Goal: Use online tool/utility: Utilize a website feature to perform a specific function

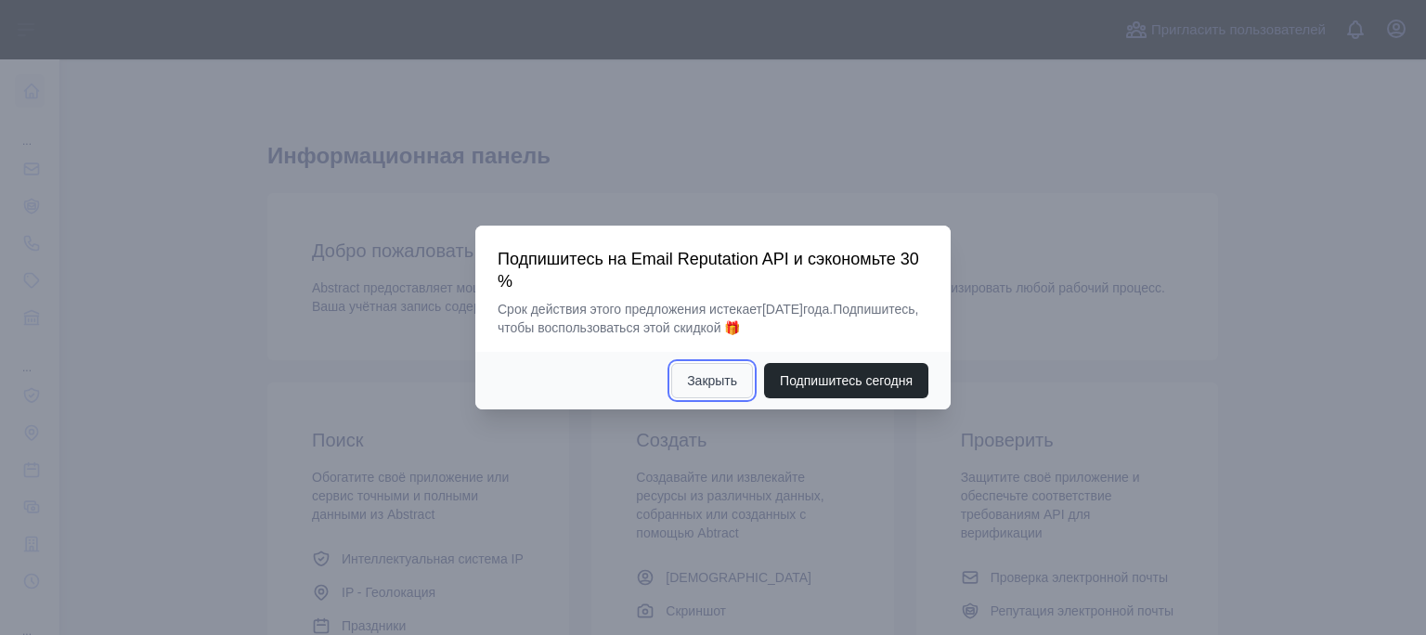
click at [709, 378] on ya-tr-span "Закрыть" at bounding box center [712, 380] width 50 height 19
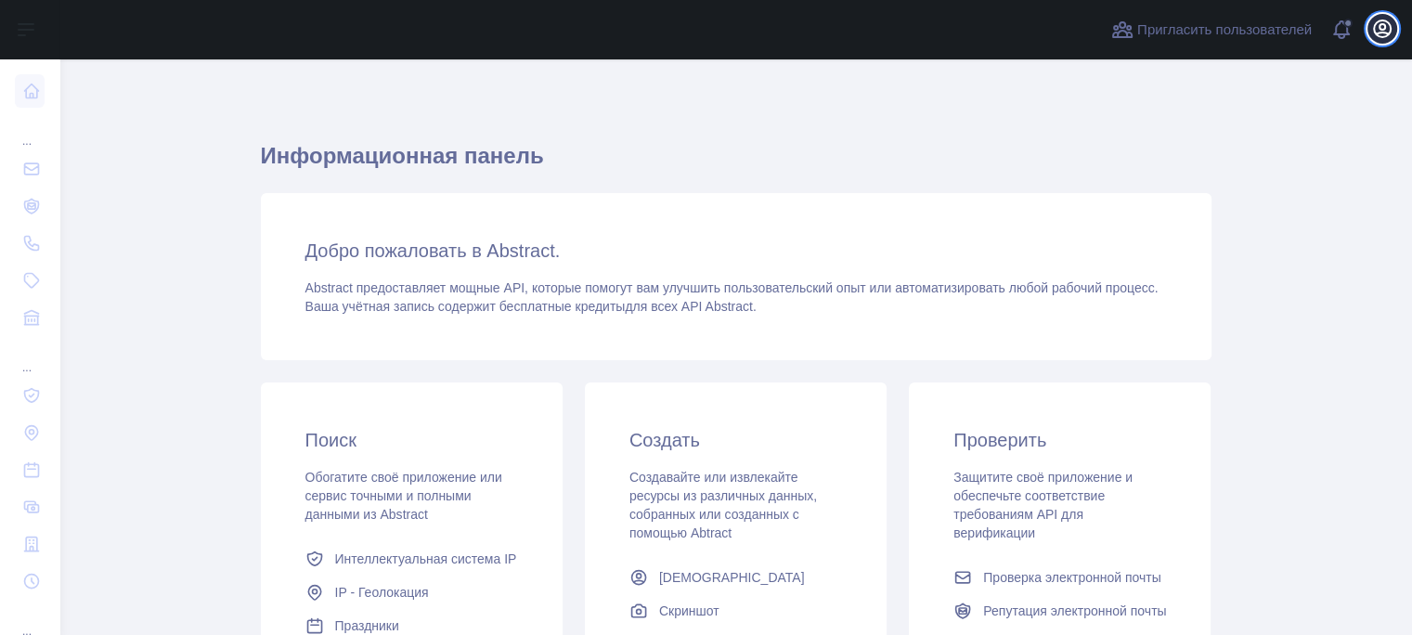
click at [1387, 25] on icon "button" at bounding box center [1382, 29] width 22 height 22
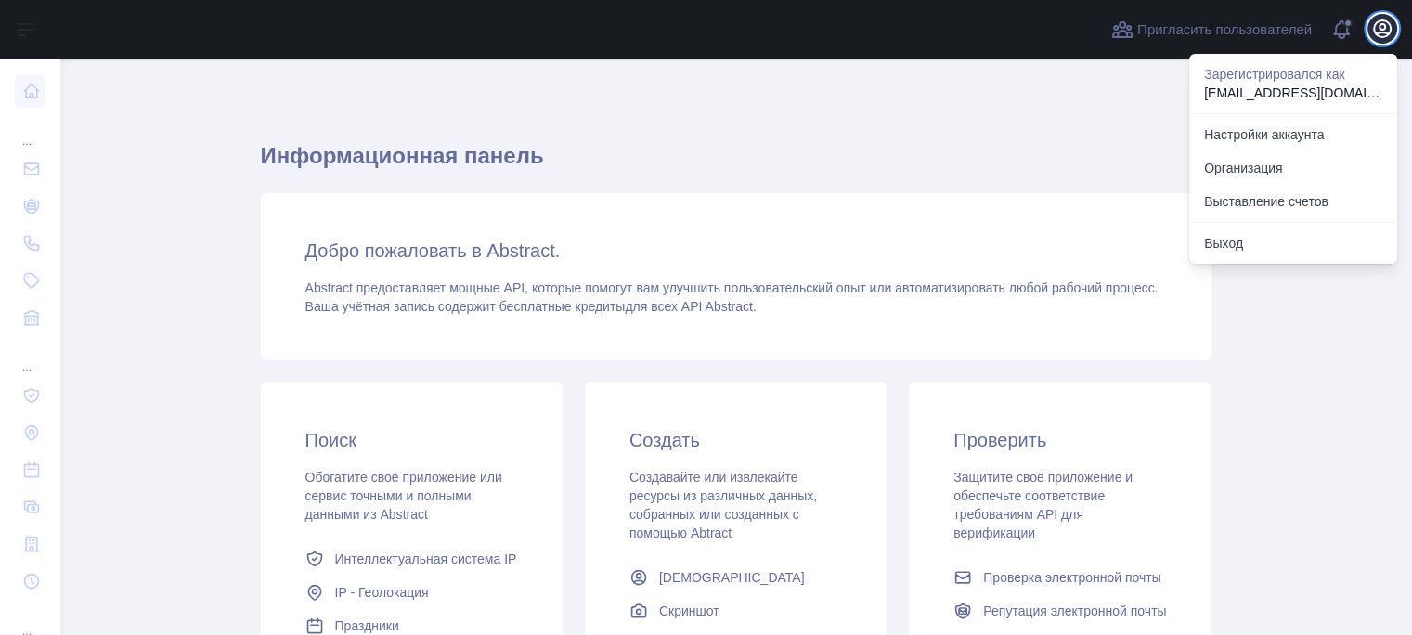
click at [1387, 25] on icon "button" at bounding box center [1382, 29] width 22 height 22
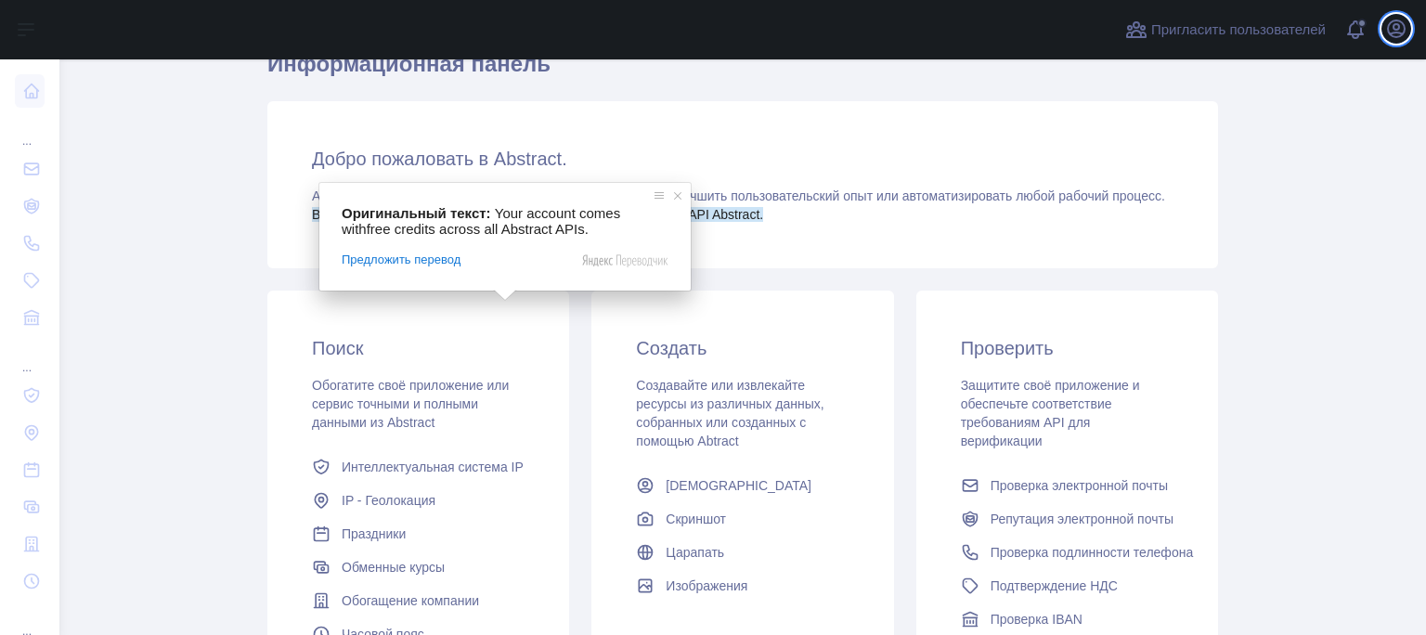
scroll to position [93, 0]
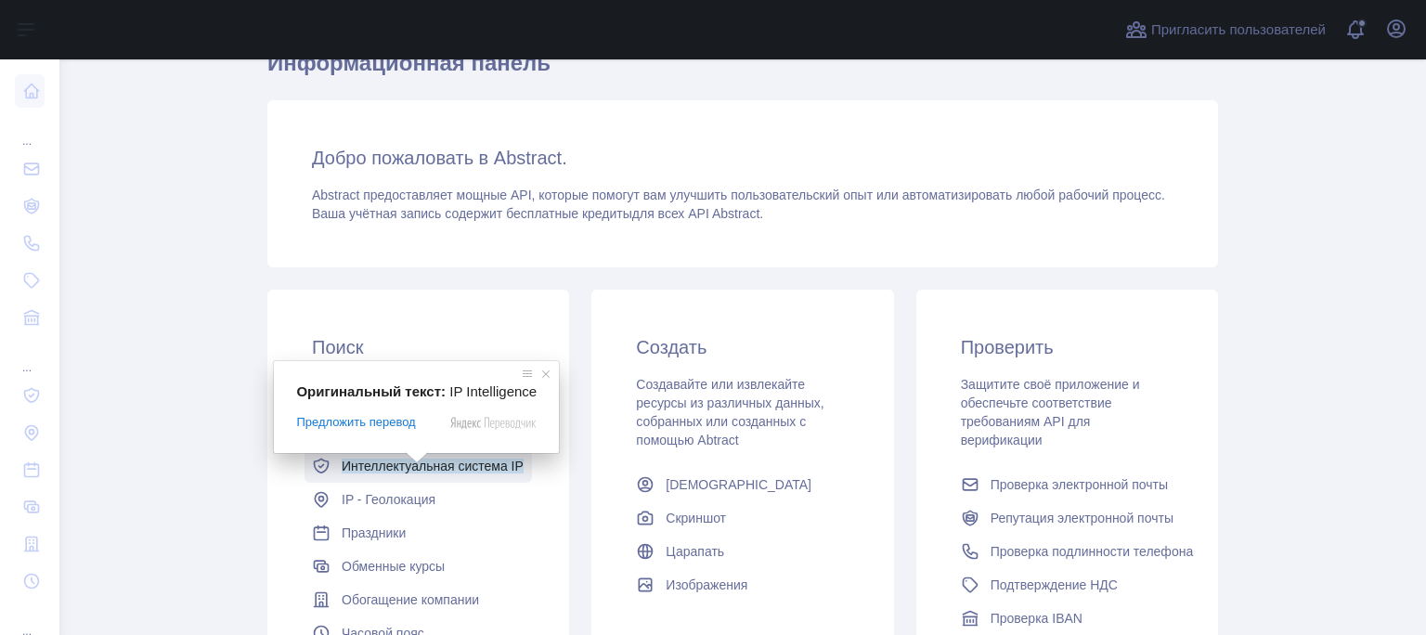
click at [416, 460] on body "Открыть боковую панель Открыть боковую панель ... ... ... Пригласить пользовате…" at bounding box center [713, 317] width 1426 height 635
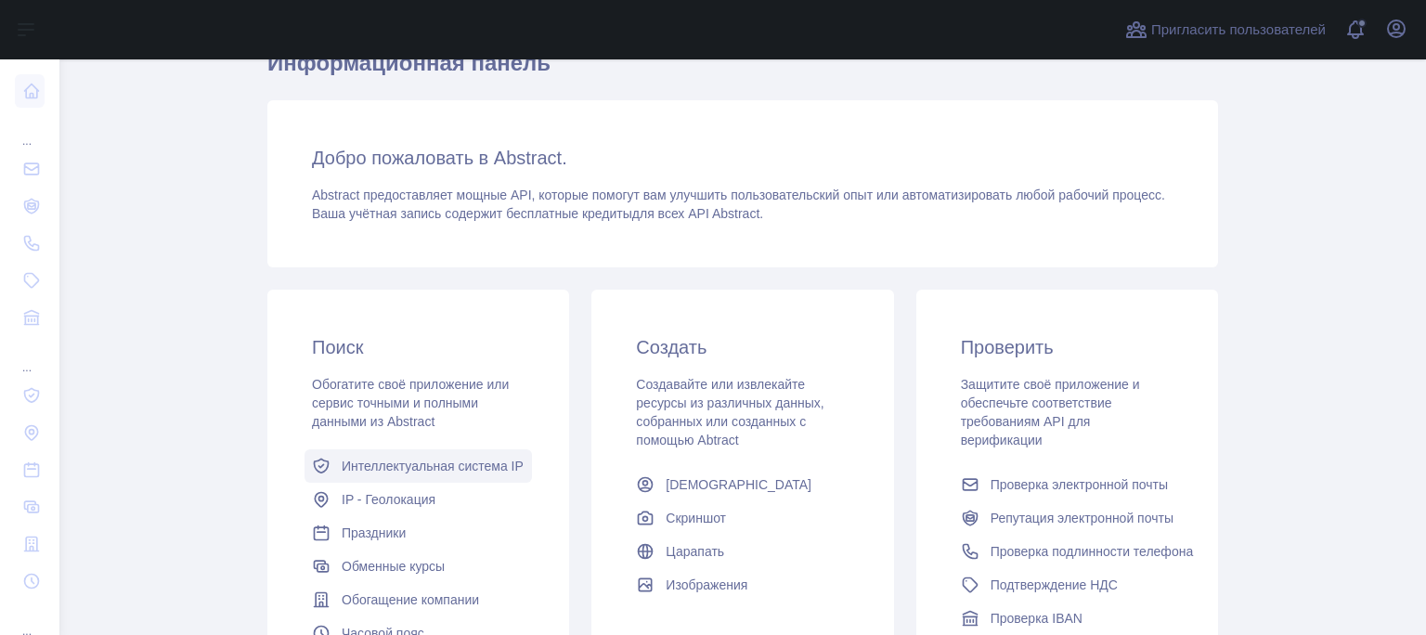
click at [506, 471] on ya-tr-span "Интеллектуальная система IP" at bounding box center [433, 466] width 182 height 15
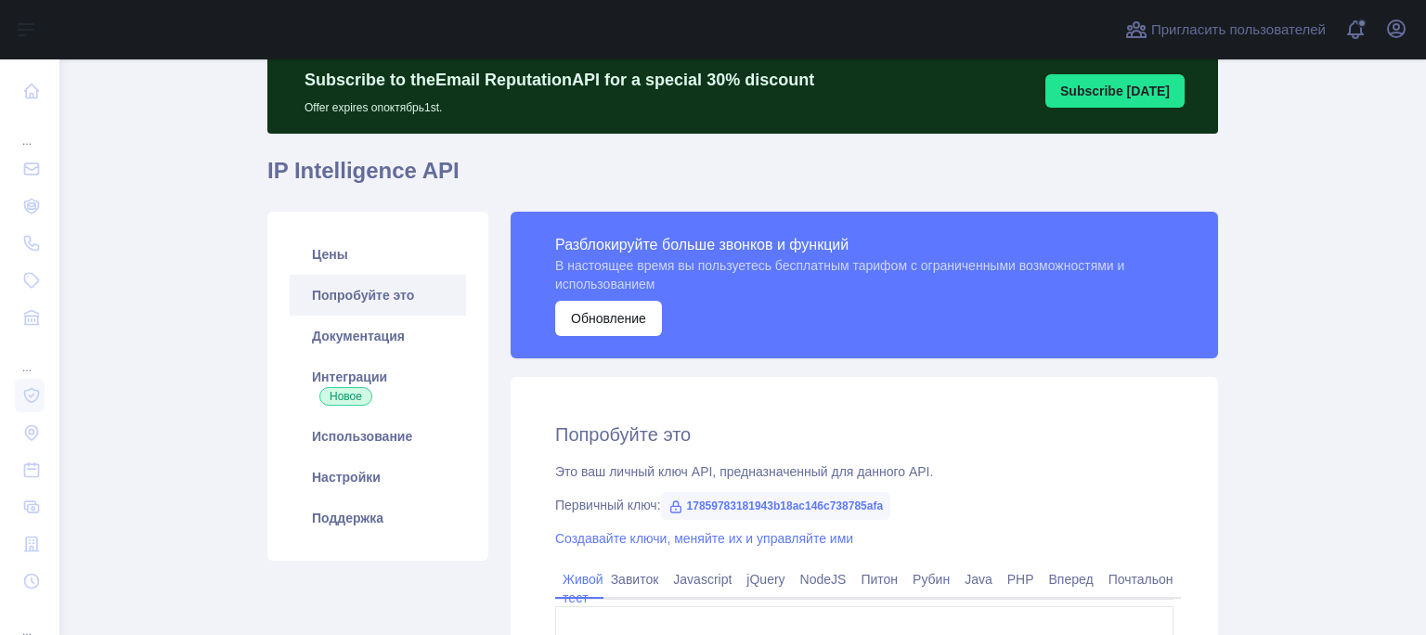
type textarea "**********"
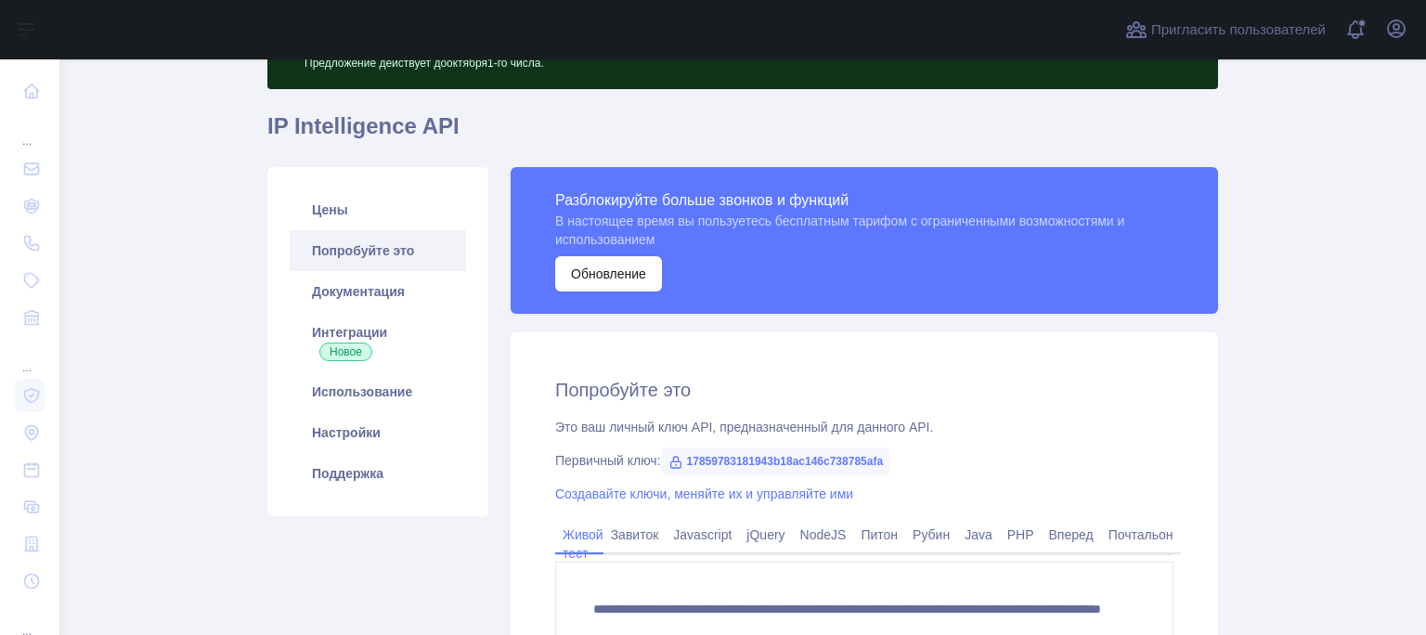
scroll to position [256, 0]
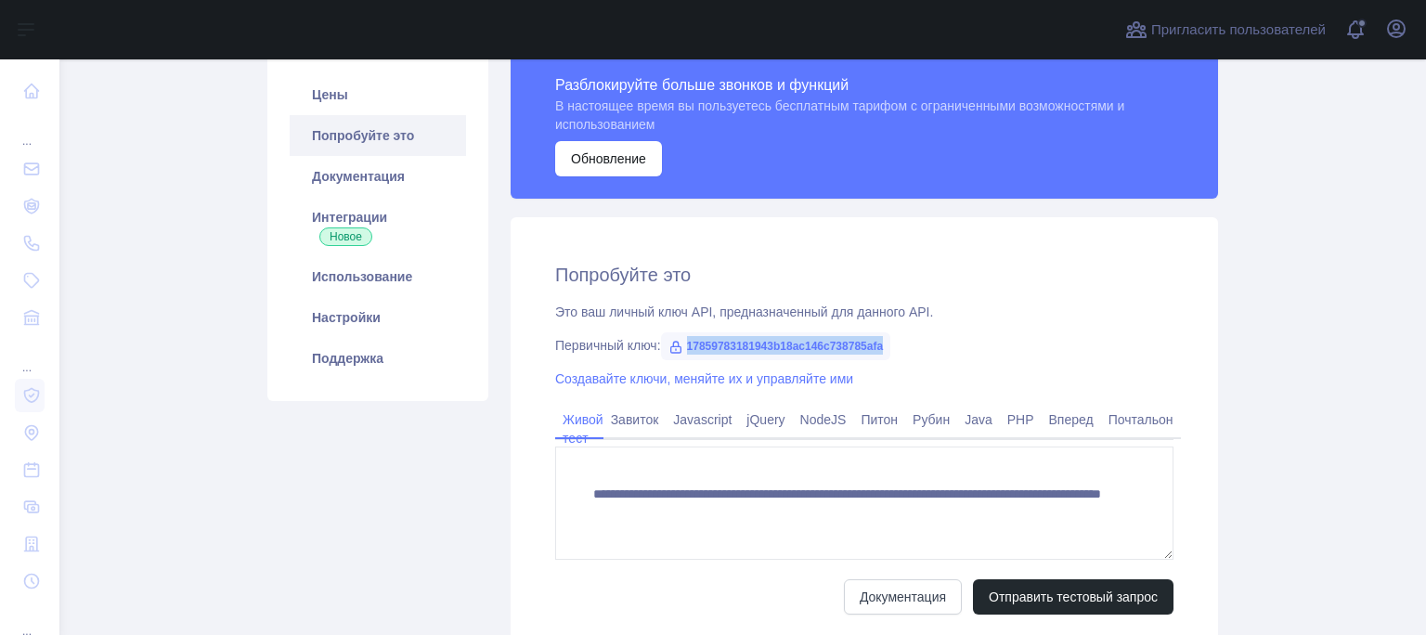
drag, startPoint x: 683, startPoint y: 343, endPoint x: 887, endPoint y: 357, distance: 204.8
click at [887, 357] on span "17859783181943b18ac146c738785afa" at bounding box center [776, 346] width 230 height 28
copy ya-tr-span "17859783181943b18ac146c738785afa"
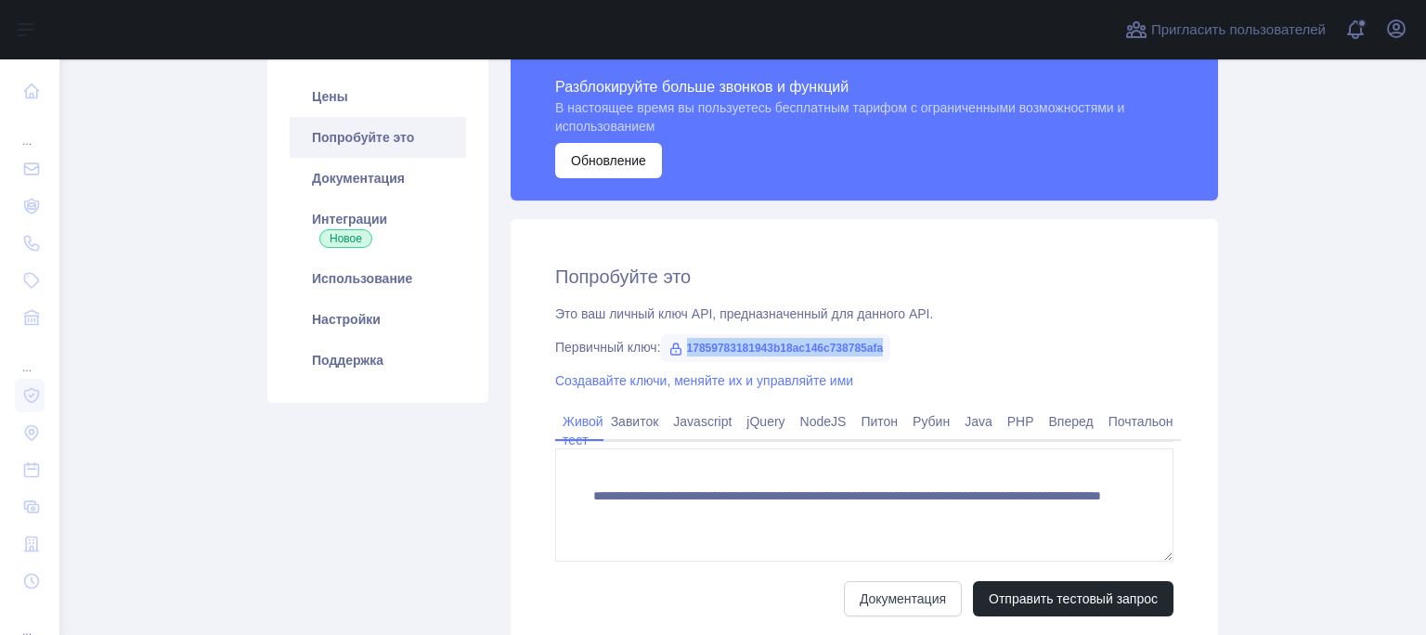
scroll to position [349, 0]
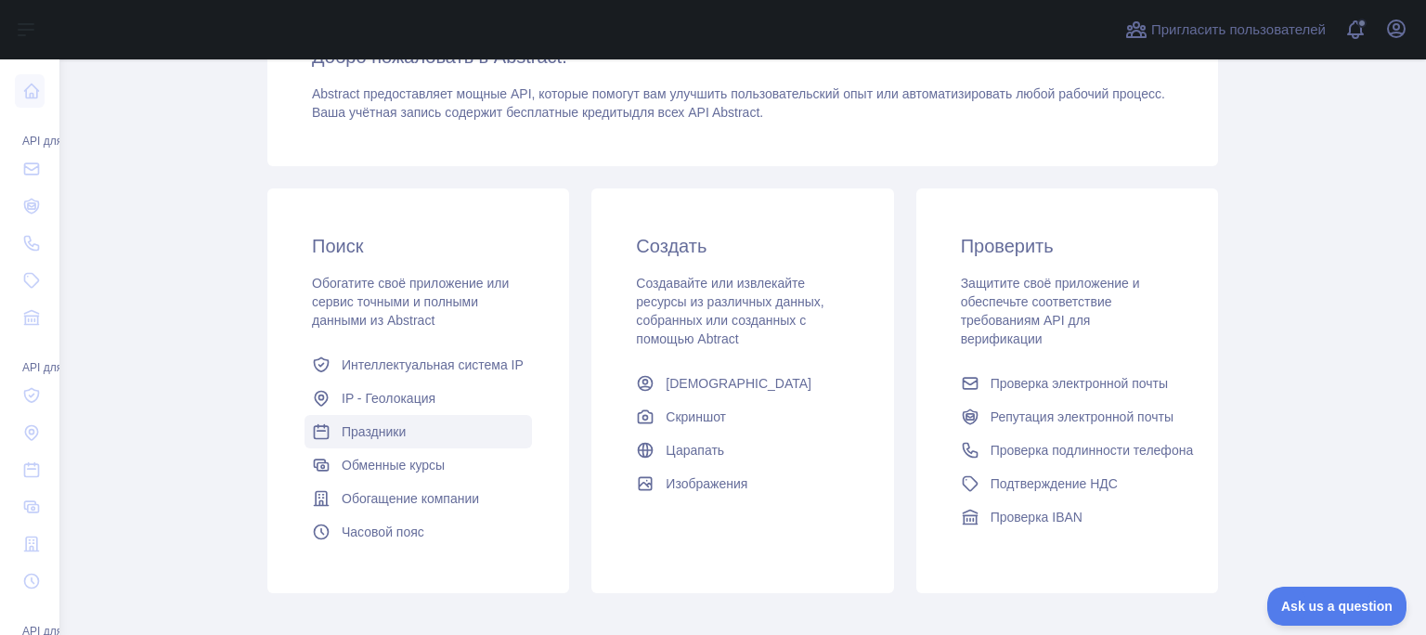
scroll to position [349, 0]
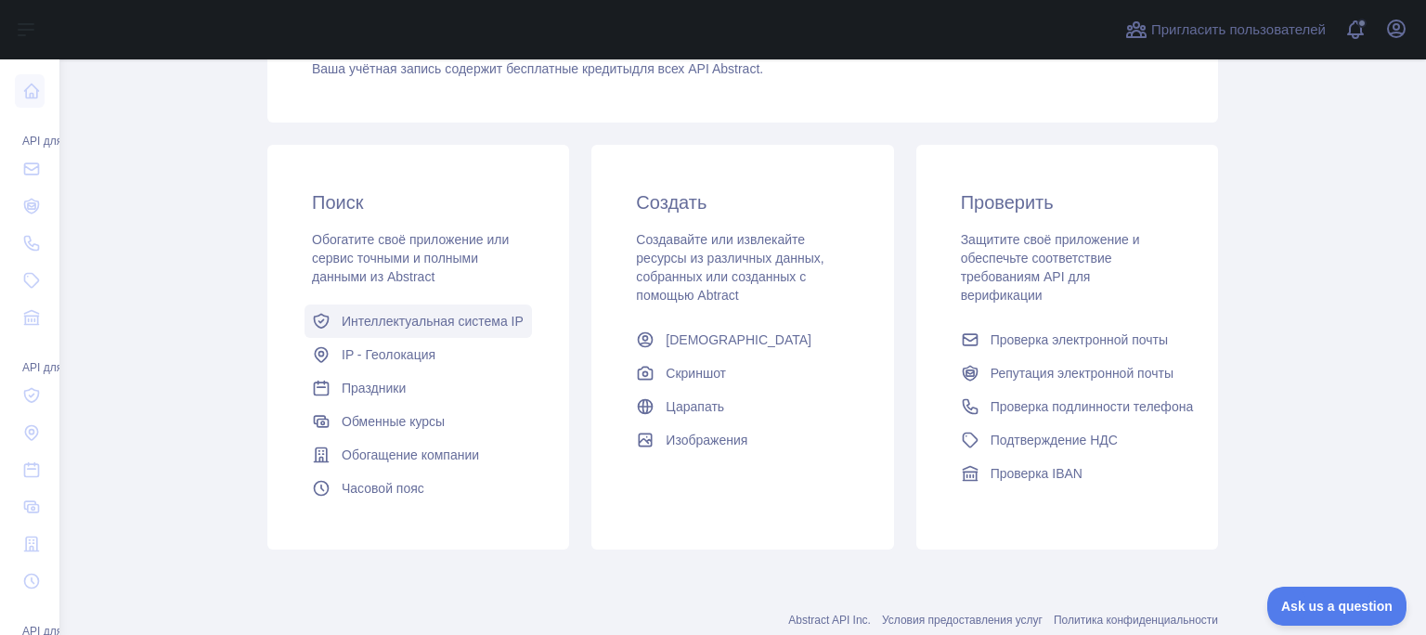
click at [475, 319] on ya-tr-span "Интеллектуальная система IP" at bounding box center [433, 321] width 182 height 15
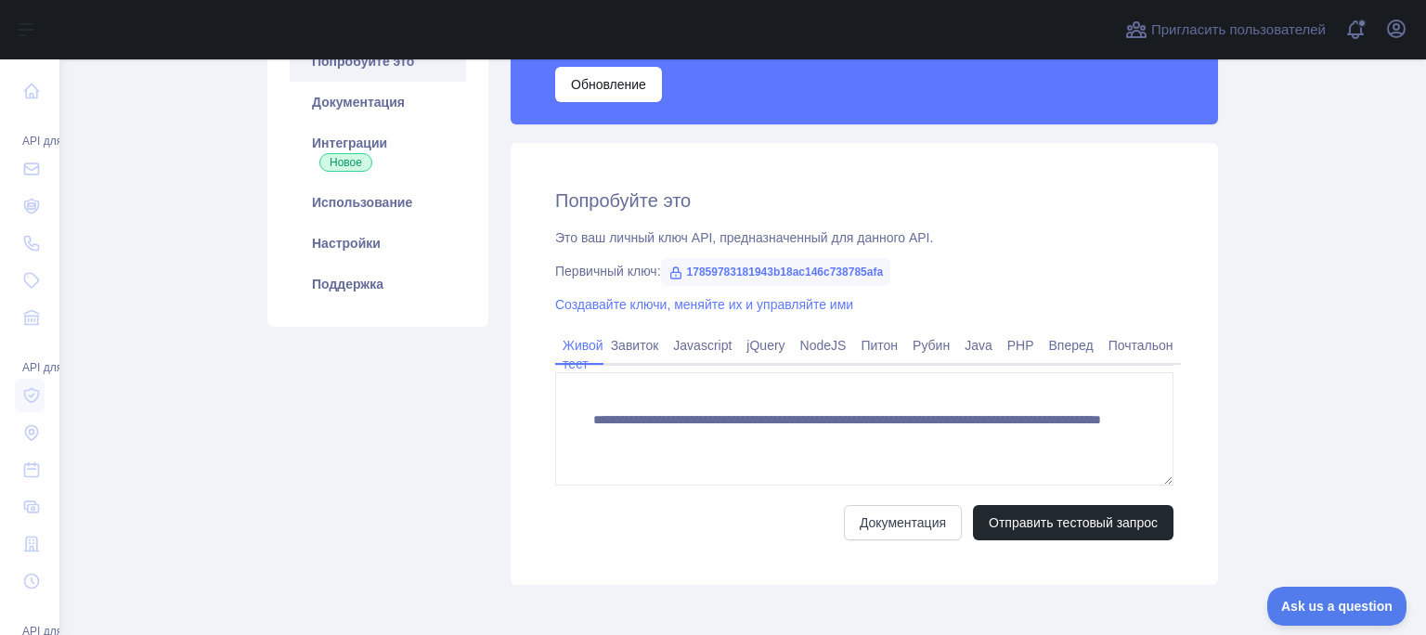
scroll to position [349, 0]
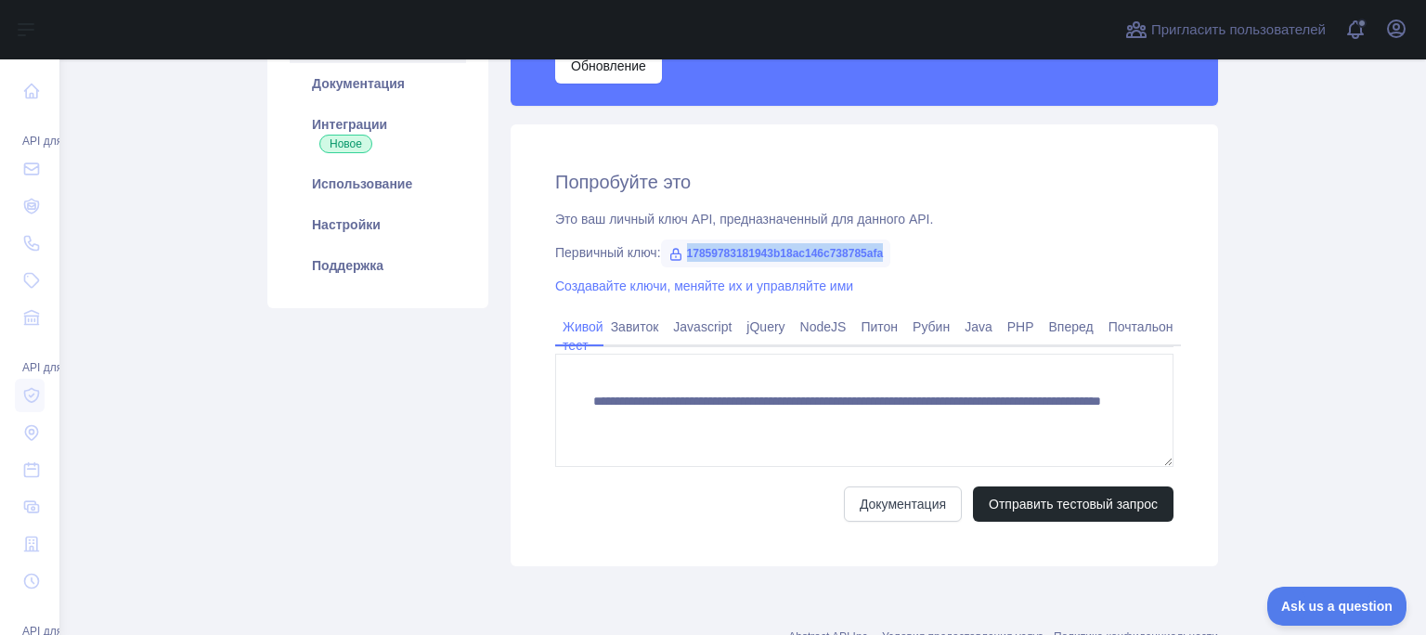
drag, startPoint x: 884, startPoint y: 257, endPoint x: 687, endPoint y: 264, distance: 196.9
click at [687, 264] on span "17859783181943b18ac146c738785afa" at bounding box center [776, 253] width 230 height 28
copy ya-tr-span "17859783181943b18ac146c738785afa"
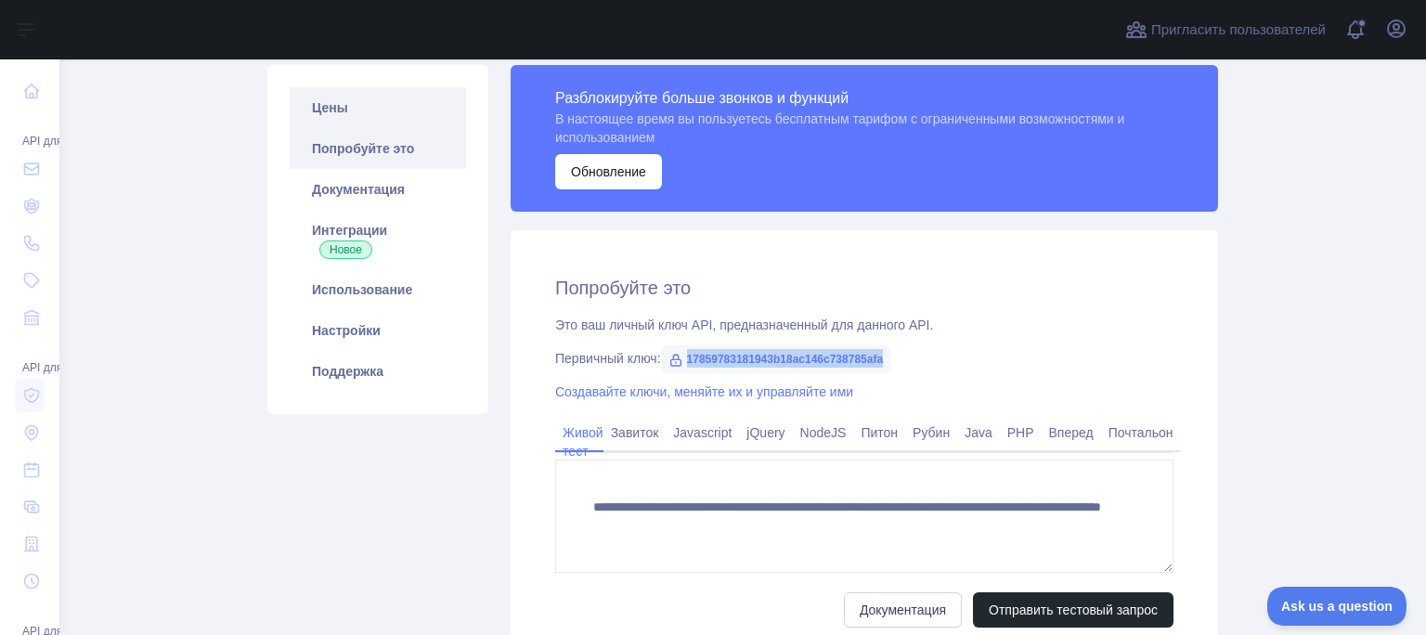
scroll to position [163, 0]
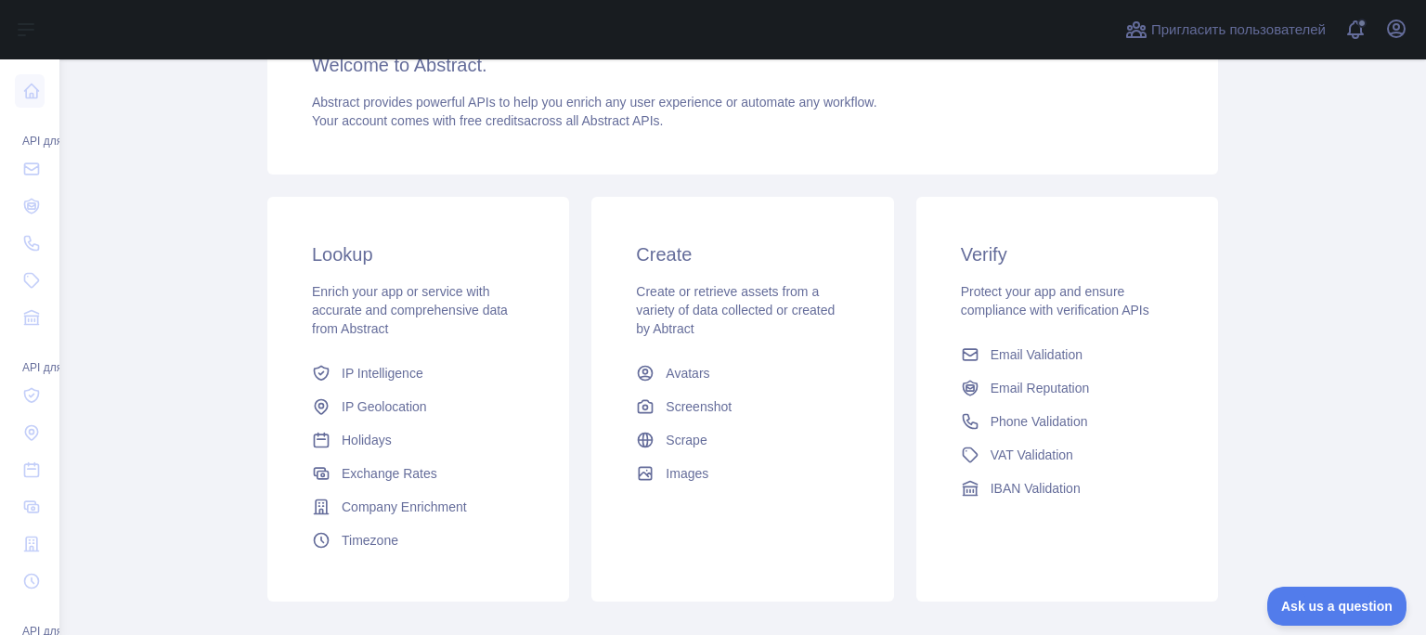
scroll to position [163, 0]
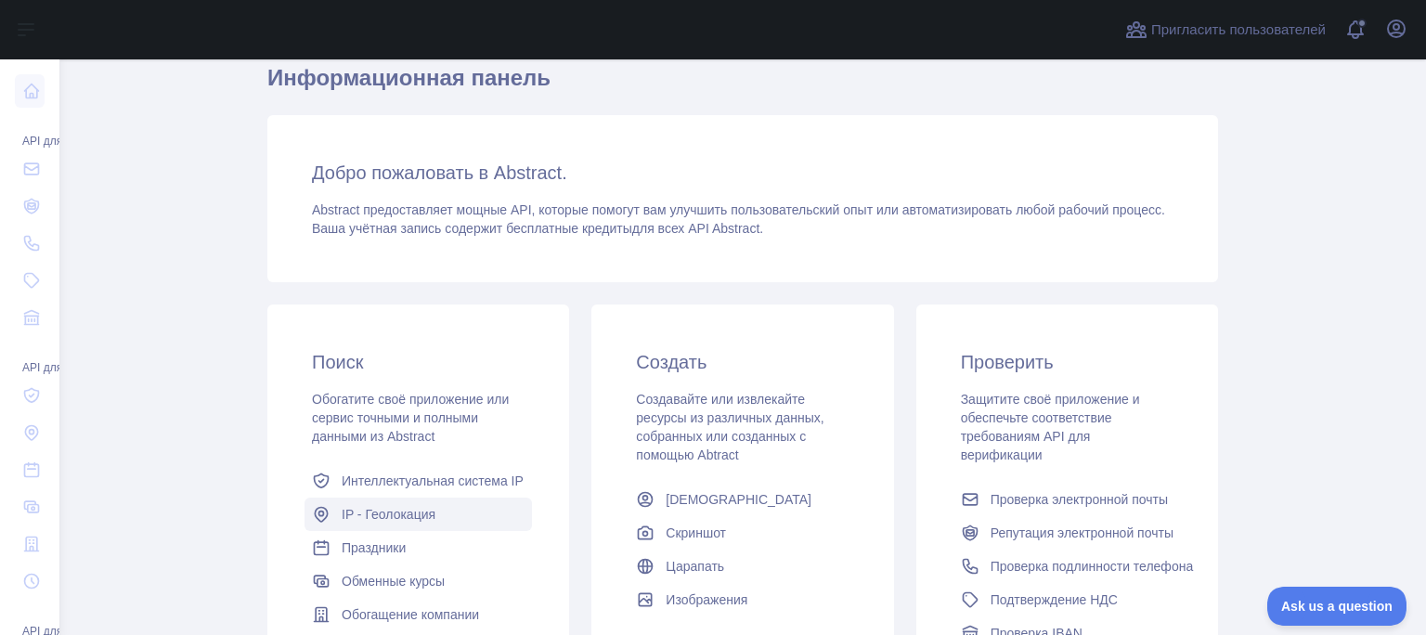
click at [421, 510] on ya-tr-span "IP - Геолокация" at bounding box center [389, 514] width 94 height 15
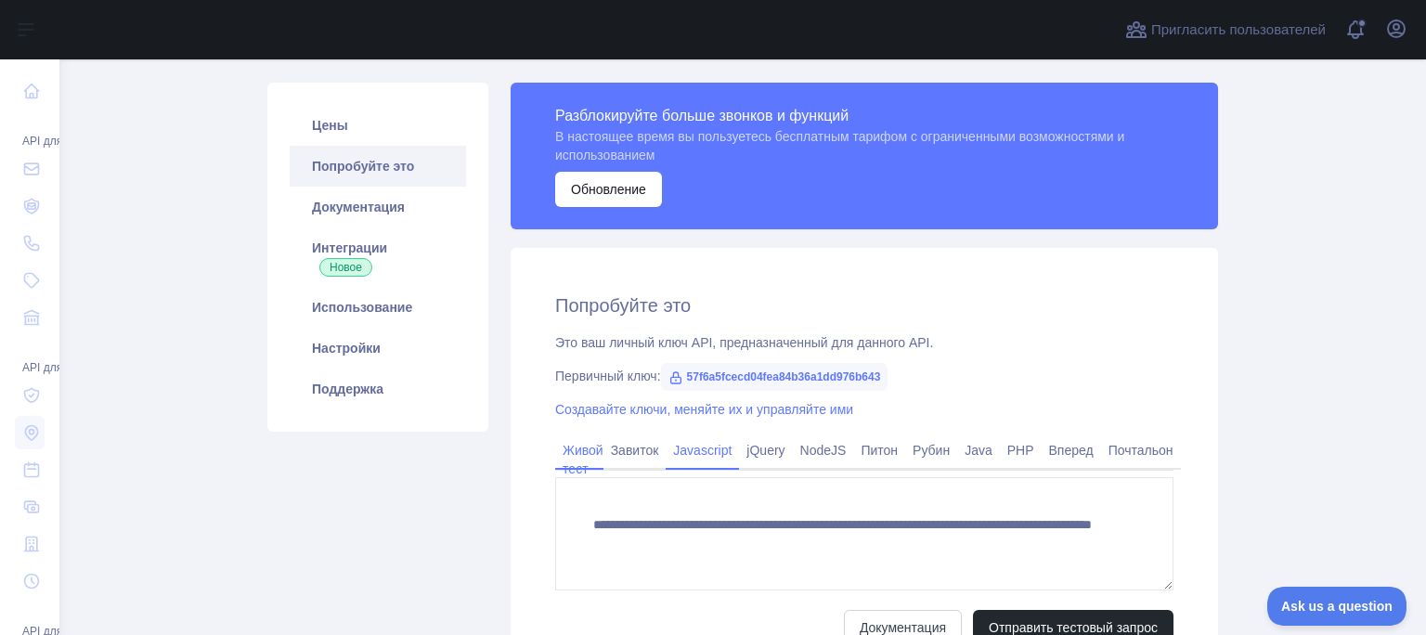
scroll to position [256, 0]
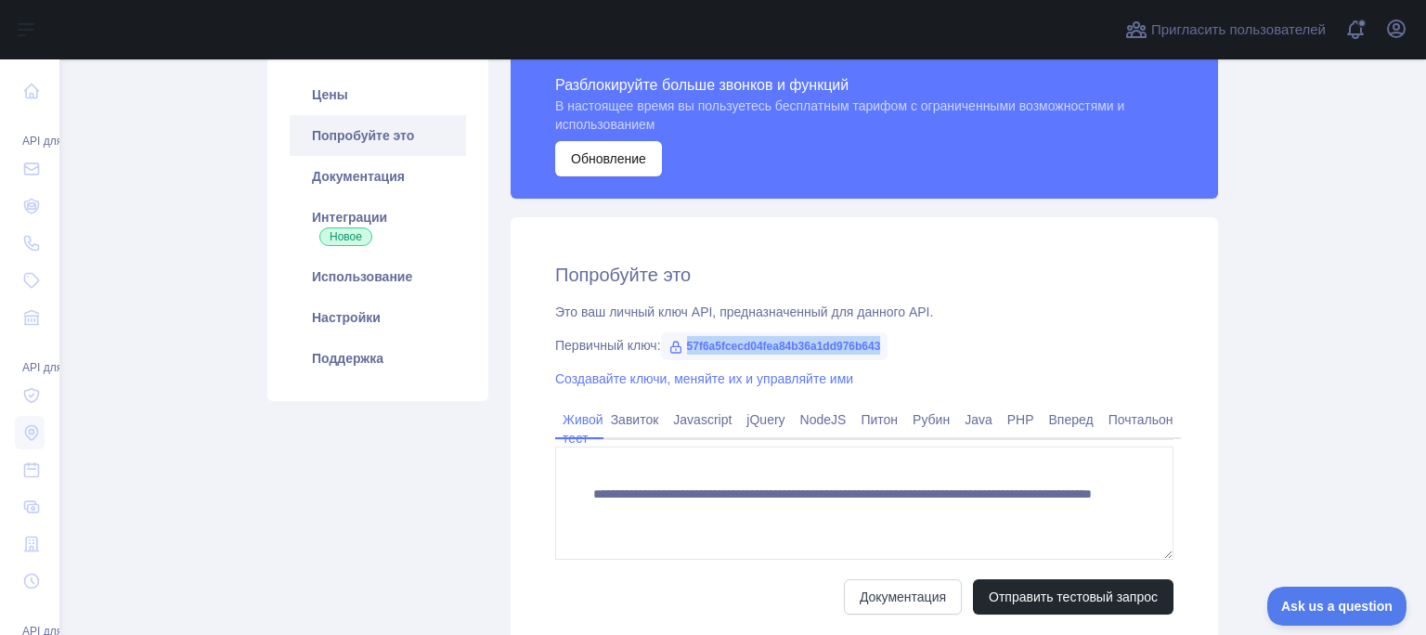
drag, startPoint x: 880, startPoint y: 352, endPoint x: 680, endPoint y: 352, distance: 200.5
click at [680, 352] on span "57f6a5fcecd04fea84b36a1dd976b643" at bounding box center [774, 346] width 227 height 28
copy ya-tr-span "57f6a5fcecd04fea84b36a1dd976b643"
